Goal: Task Accomplishment & Management: Manage account settings

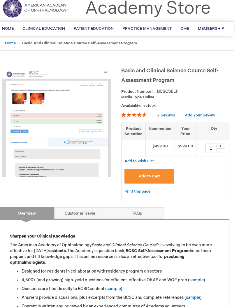
scroll to position [0, 1]
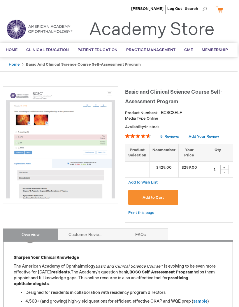
click at [148, 11] on span "[PERSON_NAME]" at bounding box center [147, 8] width 32 height 5
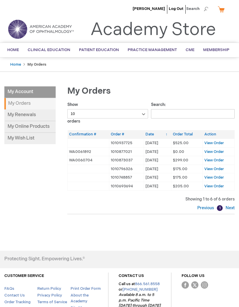
scroll to position [0, 1]
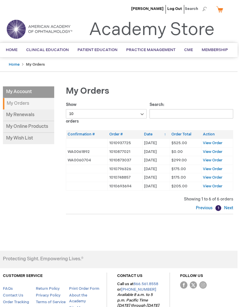
click at [138, 183] on td "1010693694" at bounding box center [125, 186] width 35 height 9
click at [214, 184] on span "View Order" at bounding box center [213, 186] width 20 height 5
click at [215, 160] on span "View Order" at bounding box center [213, 160] width 20 height 5
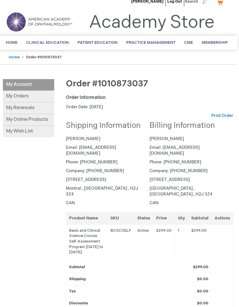
scroll to position [0, 1]
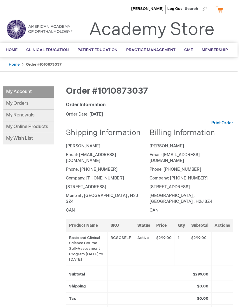
click at [10, 60] on ul "Home Order #1010873037" at bounding box center [117, 64] width 227 height 14
click at [157, 10] on span "[PERSON_NAME]" at bounding box center [147, 8] width 32 height 5
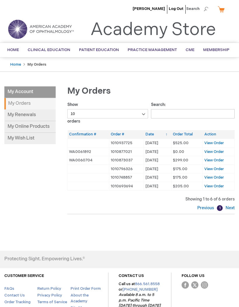
click at [16, 49] on span "Home" at bounding box center [13, 49] width 12 height 5
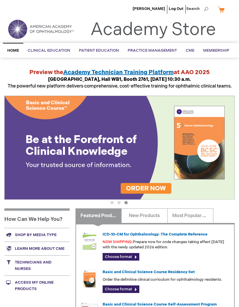
click at [0, 0] on span "BCSC® (Basic and Clinical Science Course)" at bounding box center [0, 0] width 0 height 0
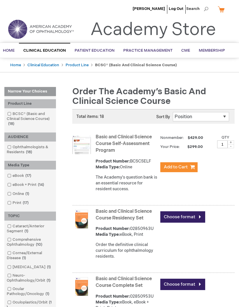
click at [11, 50] on span "Home" at bounding box center [9, 50] width 12 height 5
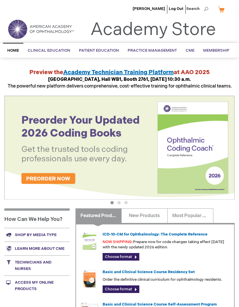
click at [36, 30] on img at bounding box center [41, 29] width 70 height 21
